Goal: Transaction & Acquisition: Purchase product/service

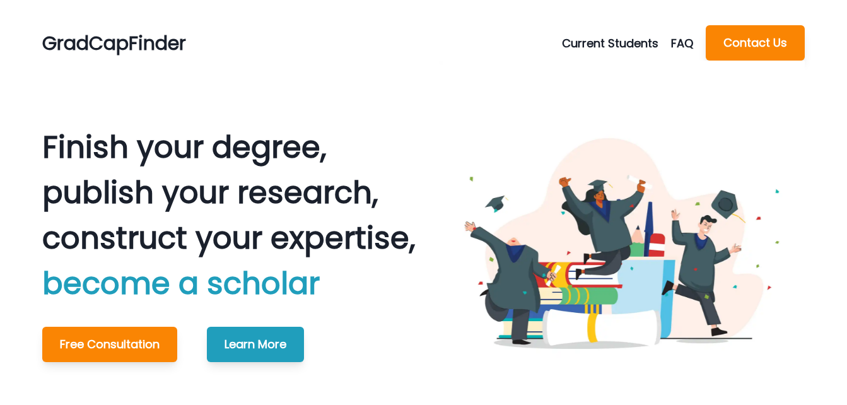
click at [613, 39] on button "Current Students" at bounding box center [616, 43] width 109 height 17
click at [611, 93] on button "Make A Payment" at bounding box center [634, 96] width 140 height 23
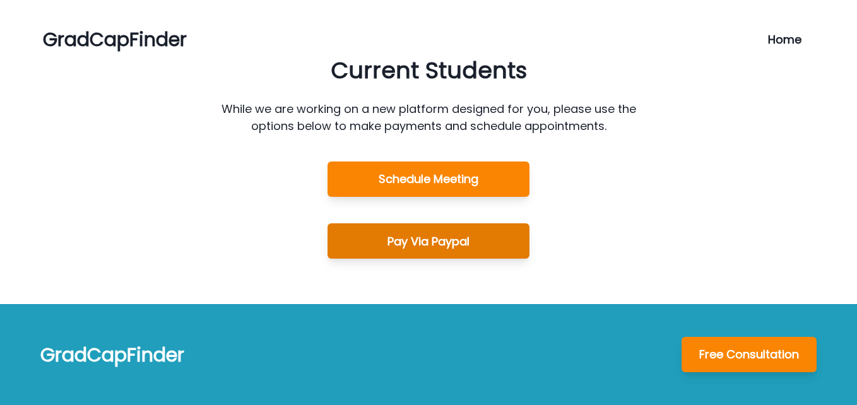
click at [443, 247] on button "Pay Via Paypal" at bounding box center [428, 240] width 202 height 35
